Goal: Task Accomplishment & Management: Manage account settings

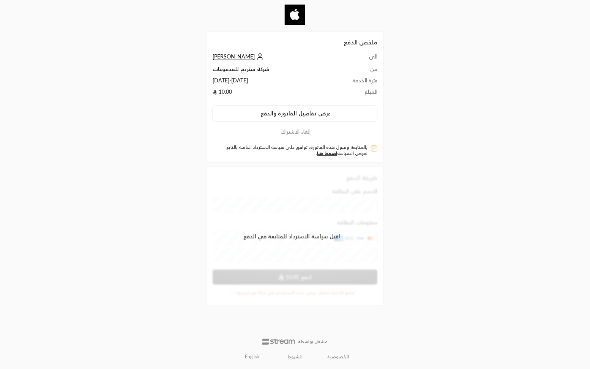
click at [241, 58] on span "[PERSON_NAME]" at bounding box center [234, 56] width 42 height 7
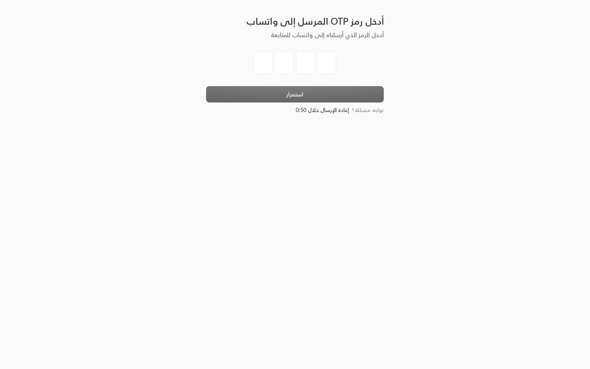
click at [260, 62] on input "tel" at bounding box center [263, 62] width 19 height 23
type input "1"
type input "2"
type input "3"
type input "4"
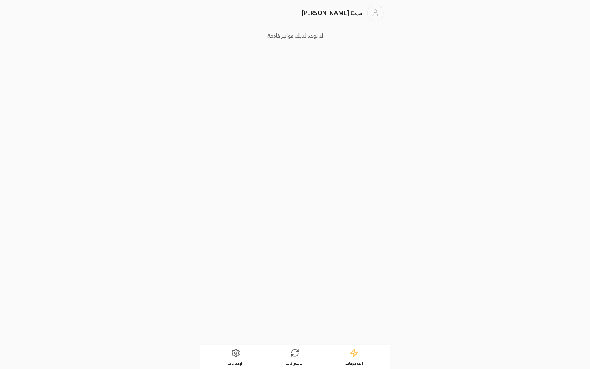
drag, startPoint x: 259, startPoint y: 37, endPoint x: 360, endPoint y: 46, distance: 101.4
click at [360, 46] on div "لا توجد لديك فواتير قادمة." at bounding box center [295, 182] width 178 height 311
click at [295, 360] on link "الاشتراكات" at bounding box center [294, 358] width 59 height 24
click at [281, 73] on div "شركة ستريم للمدفوعات [DATE] - [DATE] 10.00 / شهر فعال" at bounding box center [284, 64] width 137 height 19
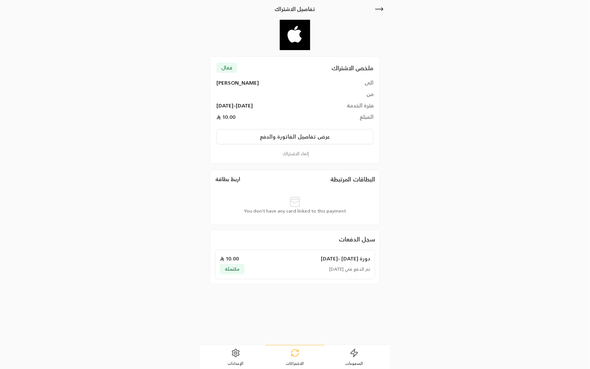
click at [301, 266] on div "تم الدفع في [DATE] مكتملة" at bounding box center [295, 269] width 151 height 10
click at [230, 180] on button "اربط بطاقة" at bounding box center [228, 179] width 26 height 8
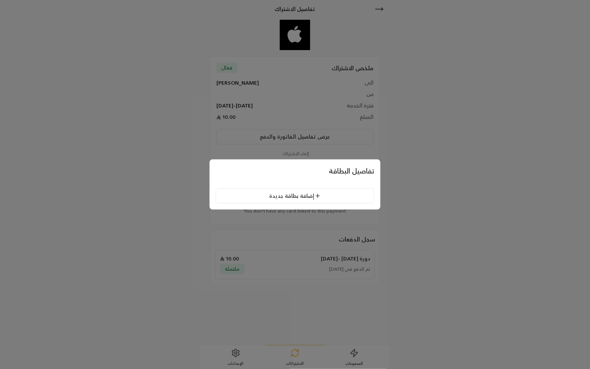
click at [251, 195] on button "إضافة بطاقة جديدة" at bounding box center [295, 195] width 159 height 15
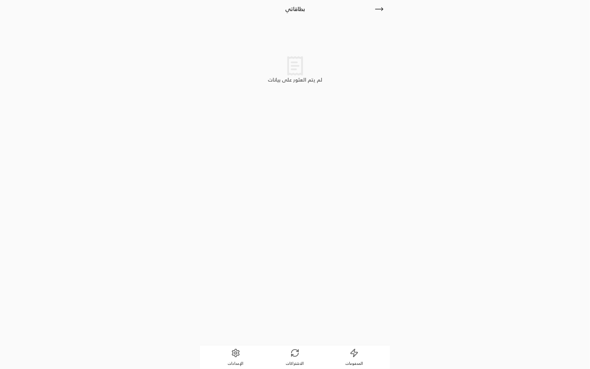
click at [239, 355] on icon at bounding box center [235, 353] width 7 height 8
click at [323, 151] on p "تفضيلات اللغة" at bounding box center [338, 154] width 36 height 8
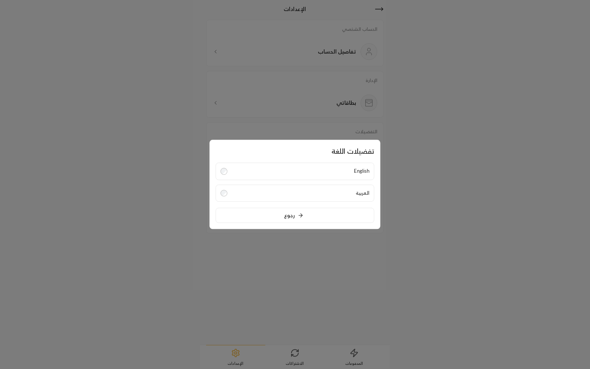
click at [322, 169] on label "English" at bounding box center [295, 171] width 159 height 17
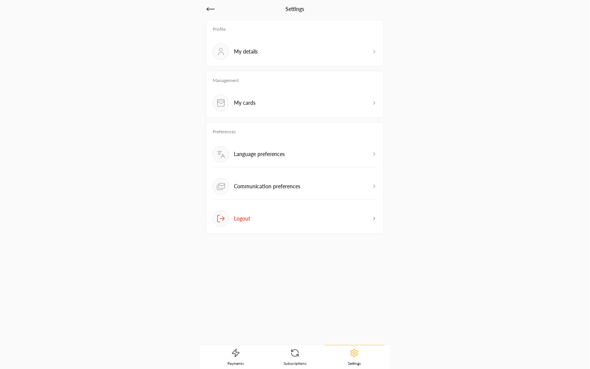
click at [292, 156] on div "Language preferences" at bounding box center [295, 157] width 165 height 22
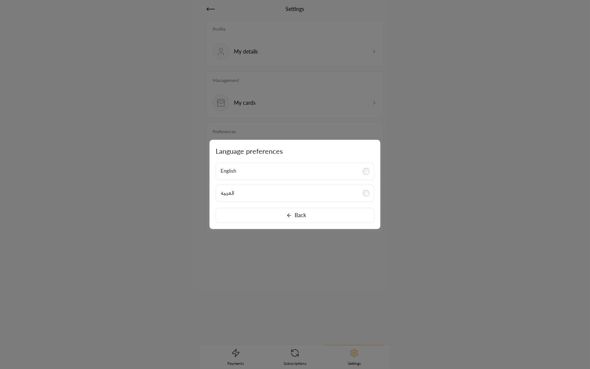
click at [295, 213] on button "Back" at bounding box center [295, 215] width 159 height 15
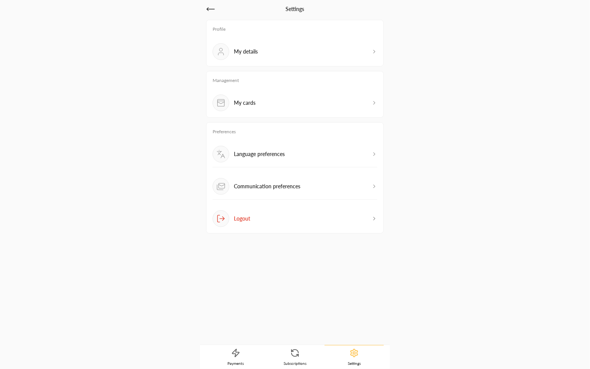
click at [288, 185] on p "Communication preferences" at bounding box center [267, 187] width 66 height 8
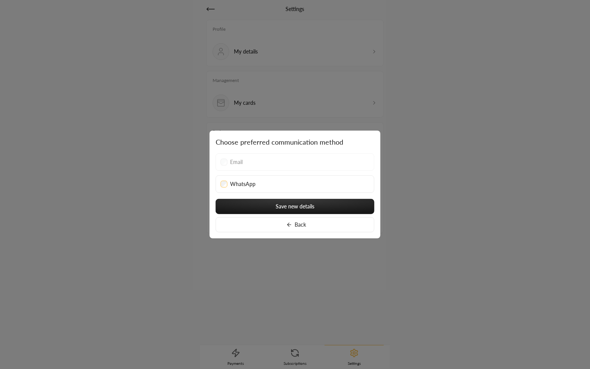
click at [263, 228] on button "Back" at bounding box center [295, 224] width 159 height 15
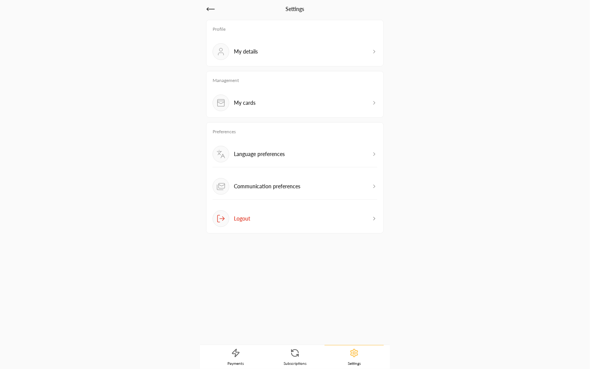
click at [277, 46] on div "My details" at bounding box center [295, 51] width 165 height 17
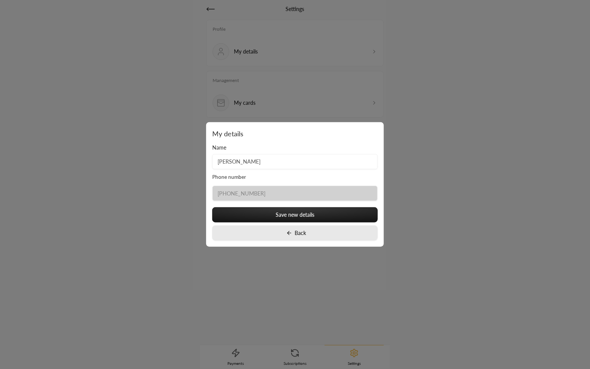
click at [256, 228] on button "Back" at bounding box center [295, 233] width 166 height 15
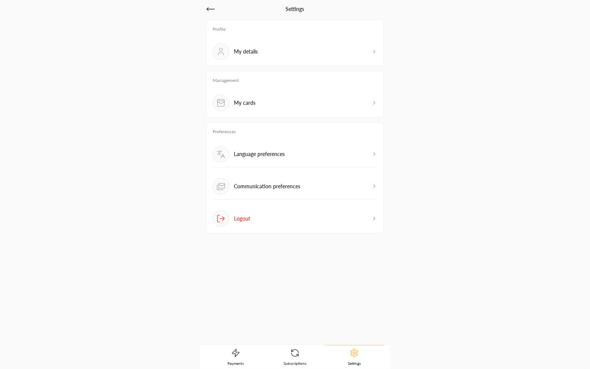
click at [263, 96] on div "My cards" at bounding box center [295, 103] width 165 height 17
click at [211, 7] on icon at bounding box center [210, 9] width 9 height 9
click at [287, 100] on div "My cards" at bounding box center [295, 103] width 165 height 17
click at [284, 354] on link "Subscriptions" at bounding box center [294, 358] width 59 height 24
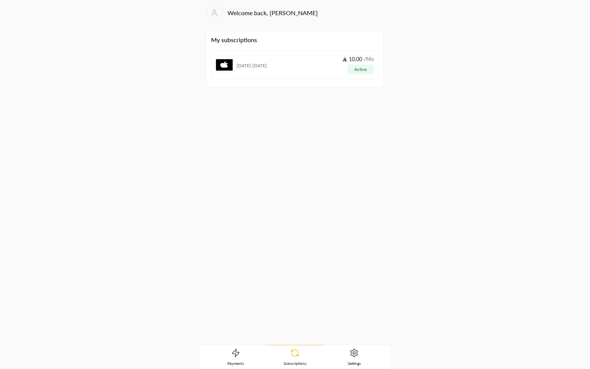
click at [272, 78] on div "13/08/2025 - 12/09/2025 10.00 / Mo active" at bounding box center [295, 65] width 168 height 29
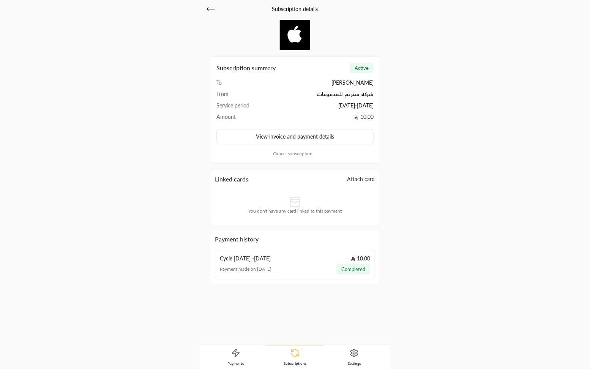
click at [356, 179] on button "Attach card" at bounding box center [361, 179] width 28 height 8
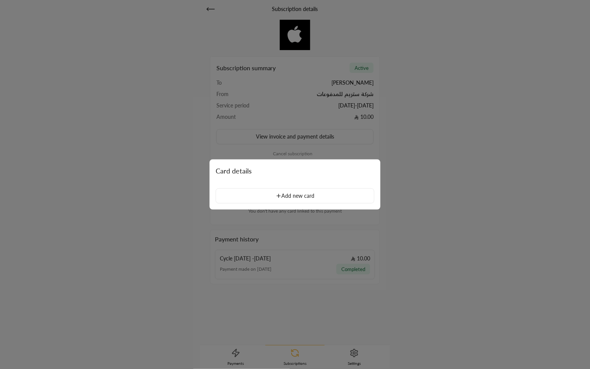
click at [322, 196] on button "Add new card" at bounding box center [295, 195] width 159 height 15
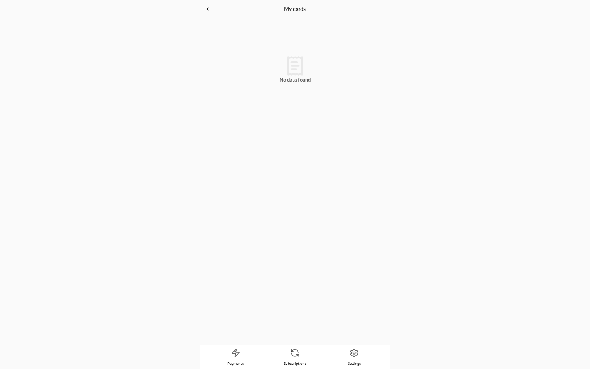
click at [207, 10] on icon at bounding box center [210, 9] width 9 height 9
click at [211, 8] on icon at bounding box center [210, 9] width 9 height 9
click at [295, 357] on icon at bounding box center [294, 353] width 9 height 9
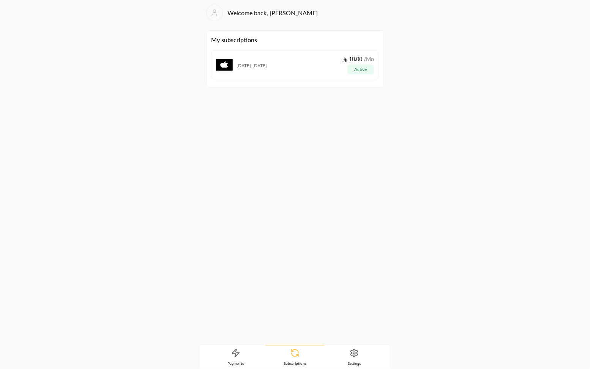
click at [323, 71] on div "13/08/2025 - 12/09/2025 10.00 / Mo active" at bounding box center [305, 64] width 137 height 19
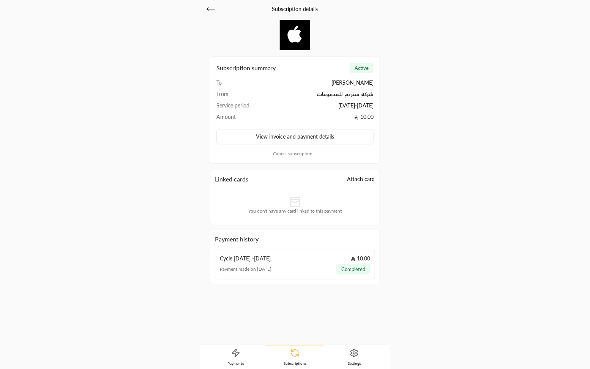
click at [238, 180] on h2 "Linked cards" at bounding box center [231, 179] width 33 height 9
click at [363, 179] on button "Attach card" at bounding box center [361, 179] width 28 height 8
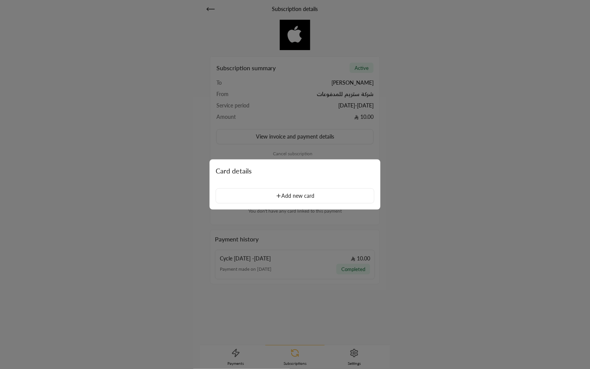
click at [418, 152] on div at bounding box center [295, 184] width 590 height 369
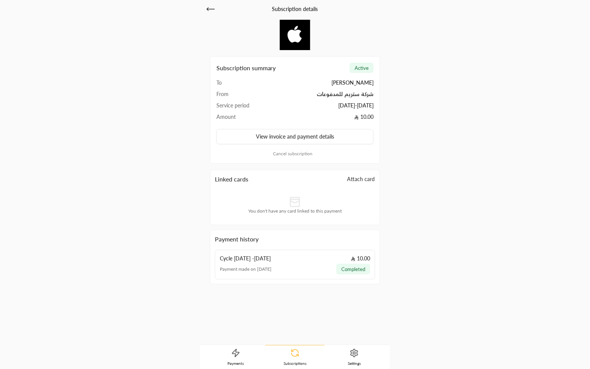
click at [361, 182] on button "Attach card" at bounding box center [361, 179] width 28 height 8
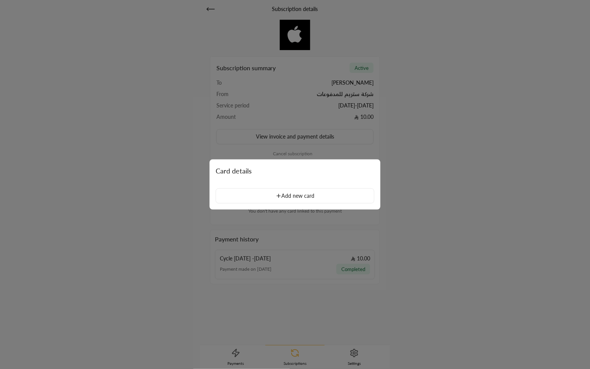
click at [423, 174] on div at bounding box center [295, 184] width 590 height 369
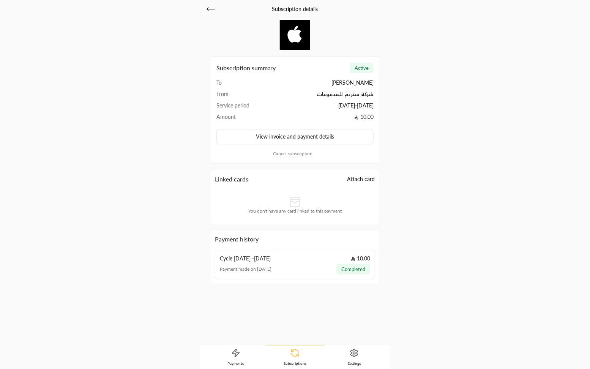
click at [292, 155] on button "Cancel subscription" at bounding box center [295, 153] width 158 height 7
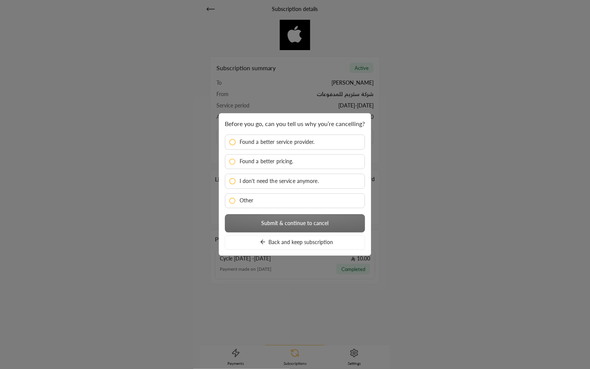
click at [259, 203] on label "Other" at bounding box center [295, 200] width 140 height 15
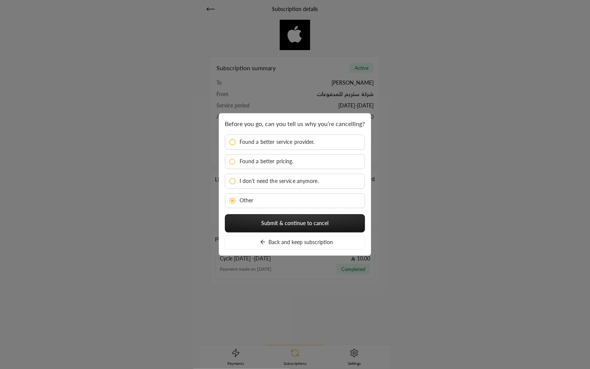
click at [265, 224] on button "Submit & continue to cancel" at bounding box center [295, 223] width 140 height 18
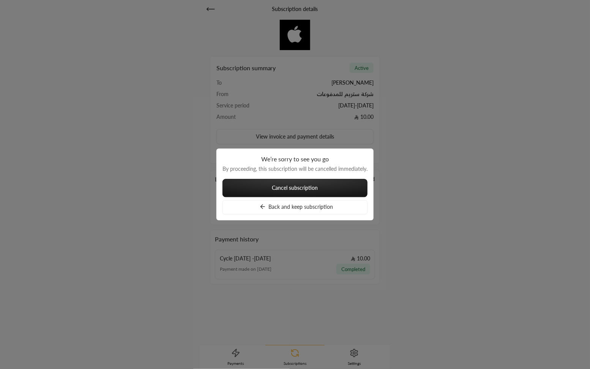
click at [267, 210] on button "Back and keep subscription" at bounding box center [295, 207] width 145 height 14
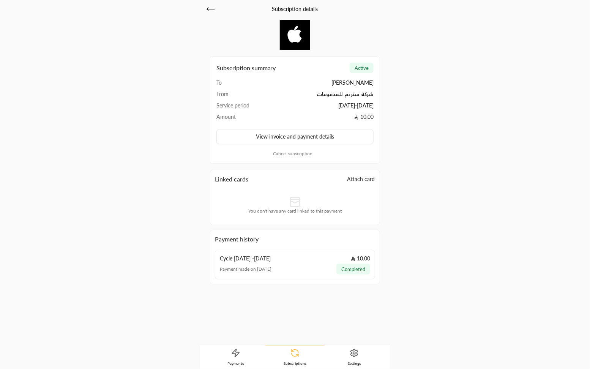
click at [364, 181] on button "Attach card" at bounding box center [361, 179] width 28 height 8
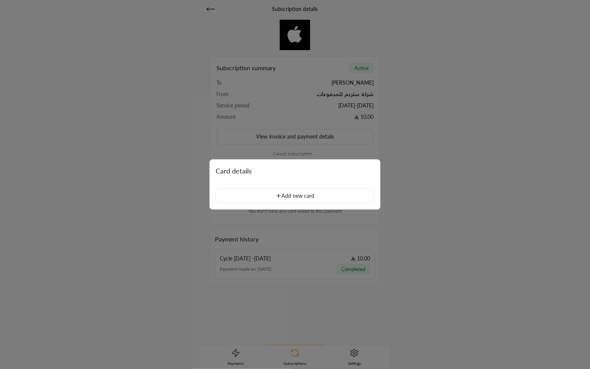
click at [378, 147] on div at bounding box center [295, 184] width 590 height 369
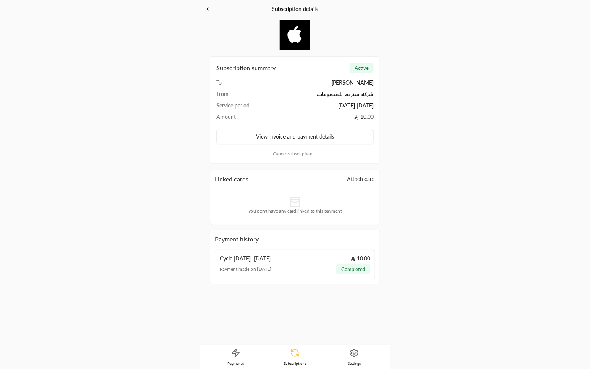
click at [360, 177] on button "Attach card" at bounding box center [361, 179] width 28 height 8
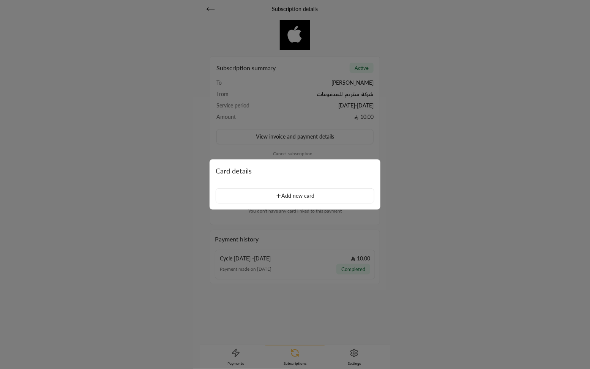
click at [413, 173] on div at bounding box center [295, 184] width 590 height 369
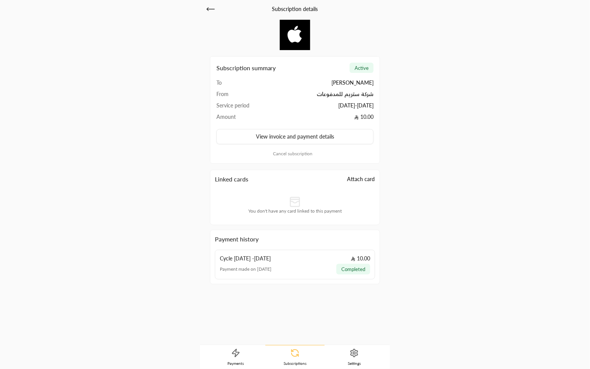
click at [352, 349] on icon at bounding box center [354, 353] width 9 height 9
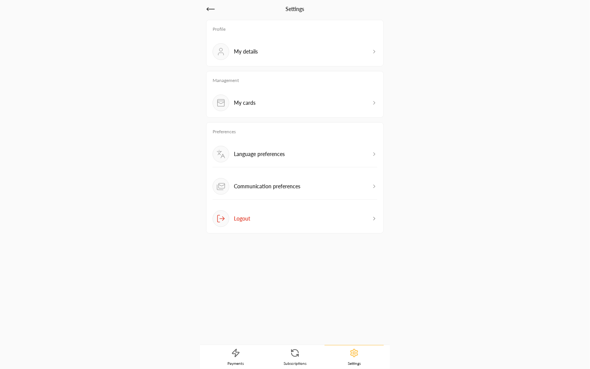
click at [235, 357] on icon at bounding box center [235, 353] width 7 height 8
